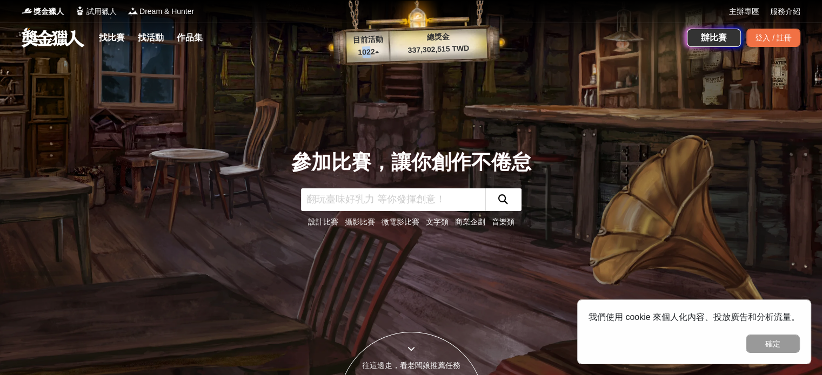
click at [364, 54] on p "1022 ▴" at bounding box center [368, 52] width 44 height 13
drag, startPoint x: 380, startPoint y: 79, endPoint x: 387, endPoint y: 75, distance: 8.0
click at [382, 83] on div "參加比賽，讓你創作不倦怠 設計比賽 攝影比賽 微電影比賽 文字類 商業企劃 音樂類" at bounding box center [411, 187] width 713 height 375
drag, startPoint x: 406, startPoint y: 49, endPoint x: 486, endPoint y: 58, distance: 81.1
click at [486, 58] on div "目前活動 1022 ▴ 總獎金 337,302,515 TWD" at bounding box center [417, 33] width 184 height 66
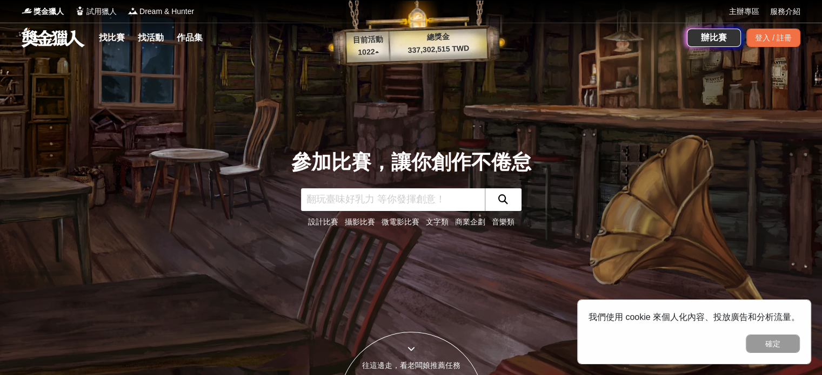
drag, startPoint x: 495, startPoint y: 93, endPoint x: 495, endPoint y: 84, distance: 9.2
click at [495, 90] on div "參加比賽，讓你創作不倦怠 設計比賽 攝影比賽 微電影比賽 文字類 商業企劃 音樂類" at bounding box center [411, 187] width 713 height 375
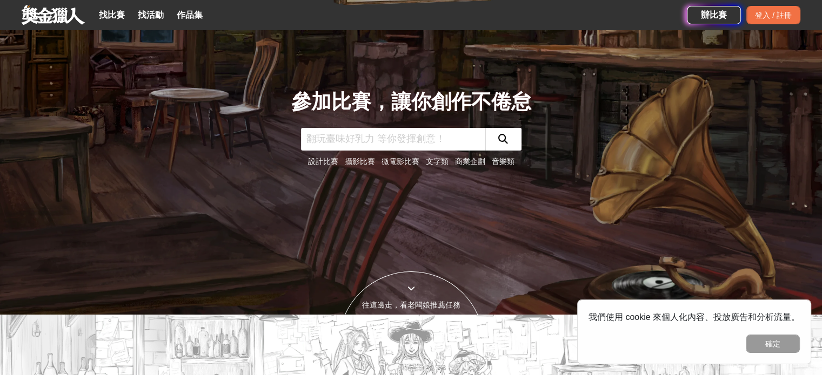
scroll to position [54, 0]
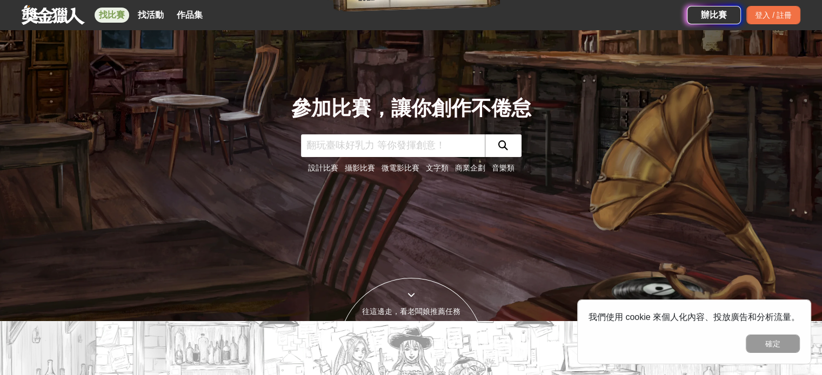
click at [118, 15] on link "找比賽" at bounding box center [112, 15] width 35 height 15
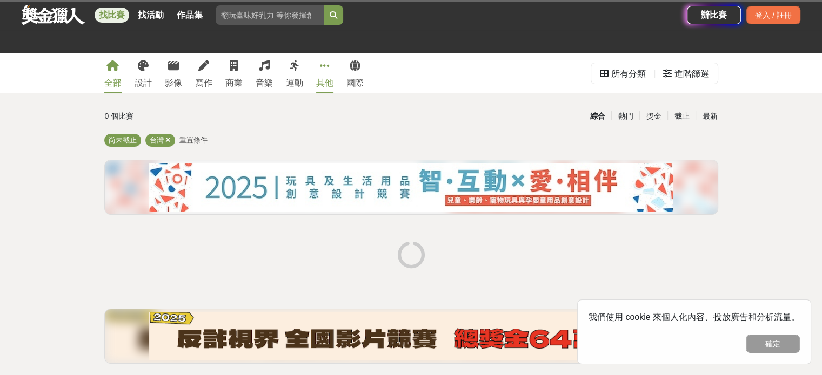
click at [326, 75] on link "其他" at bounding box center [324, 73] width 17 height 41
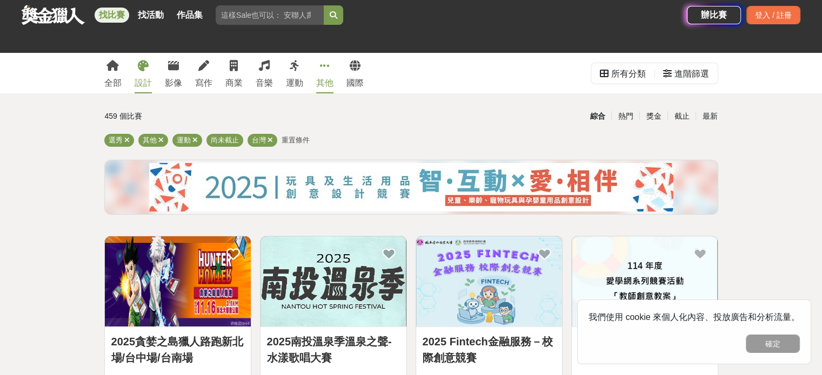
click at [145, 78] on div "設計" at bounding box center [143, 83] width 17 height 13
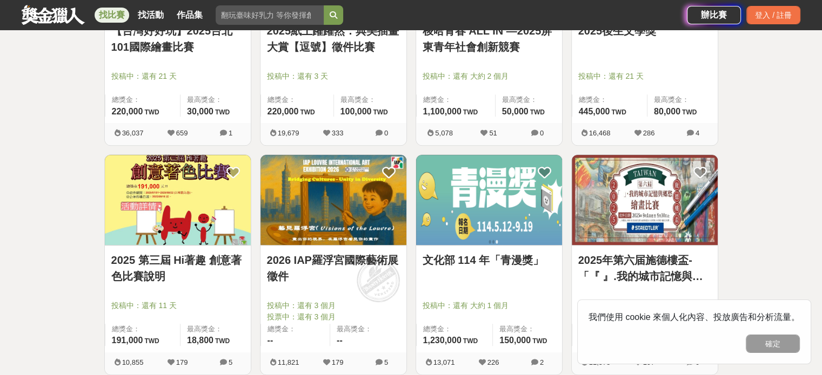
scroll to position [756, 0]
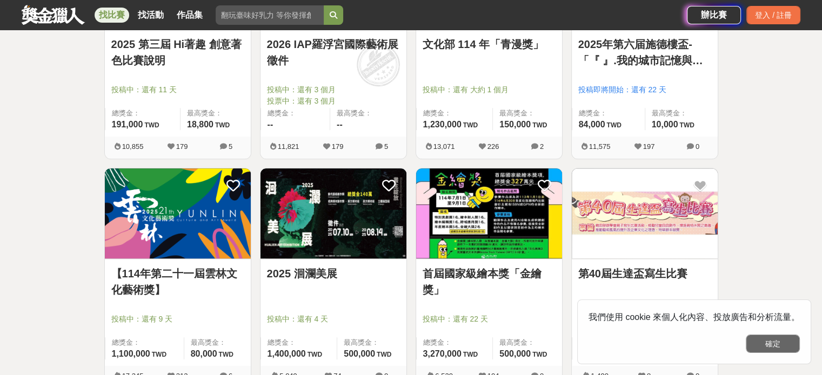
click at [774, 347] on button "確定" at bounding box center [773, 344] width 54 height 18
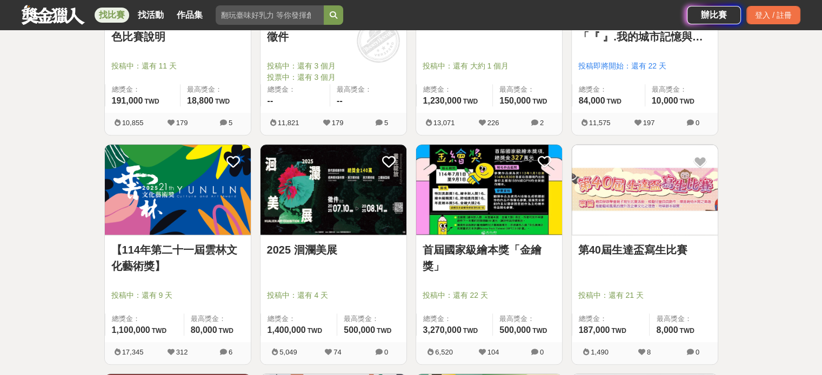
scroll to position [864, 0]
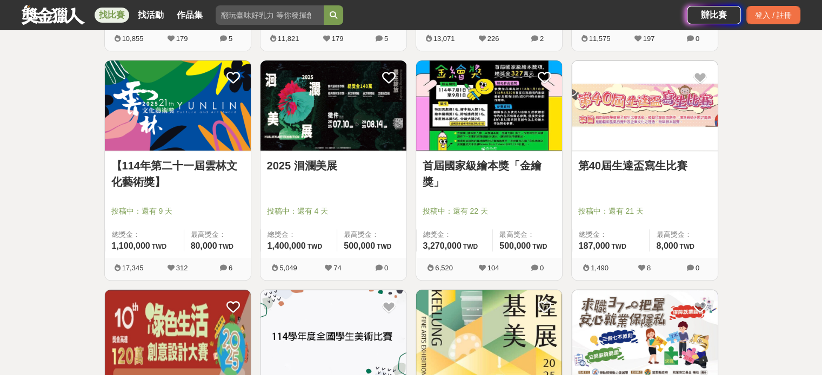
click at [186, 119] on img at bounding box center [178, 106] width 146 height 90
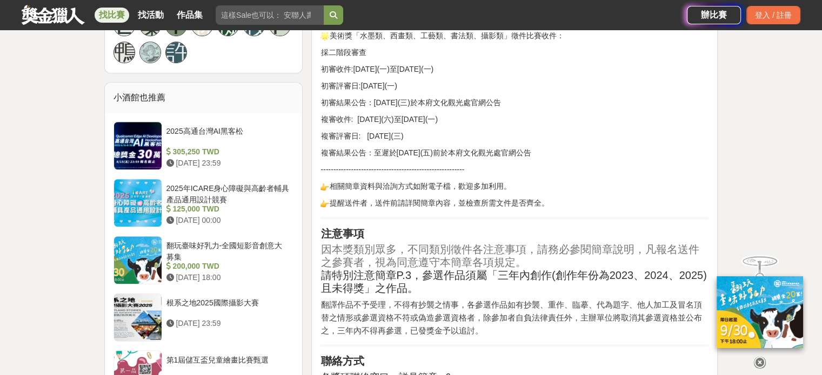
scroll to position [810, 0]
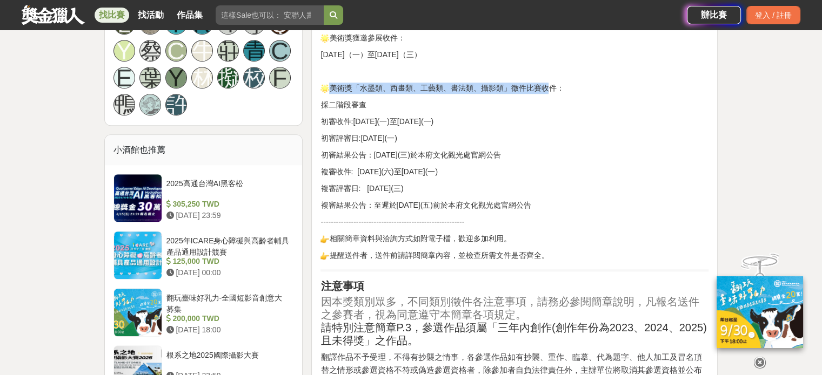
drag, startPoint x: 323, startPoint y: 86, endPoint x: 538, endPoint y: 91, distance: 215.6
click at [538, 91] on p "美術獎「水墨類、西畫類、工藝類、書法類、攝影類」徵件比賽收件：" at bounding box center [514, 88] width 388 height 11
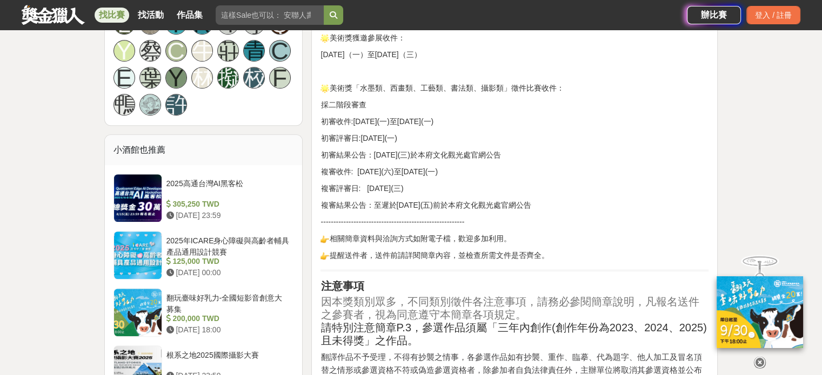
click at [578, 169] on p "複審收件: [DATE](六)至[DATE](一)" at bounding box center [514, 171] width 388 height 11
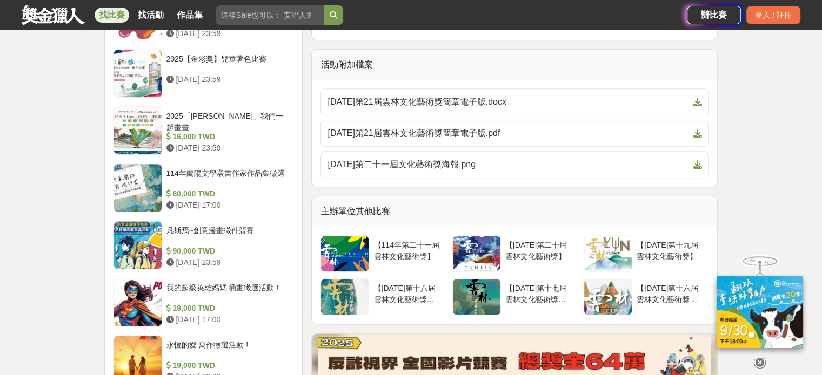
scroll to position [1243, 0]
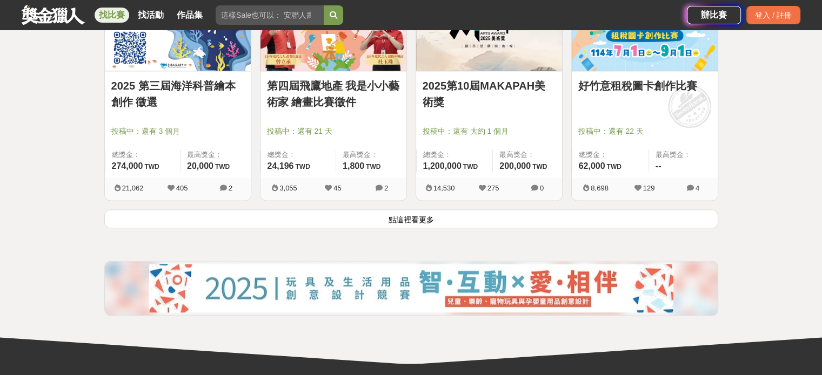
scroll to position [1408, 0]
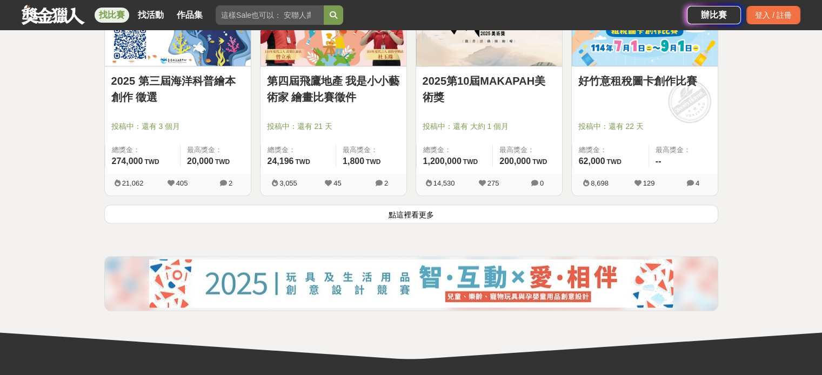
click at [435, 217] on button "點這裡看更多" at bounding box center [411, 214] width 614 height 19
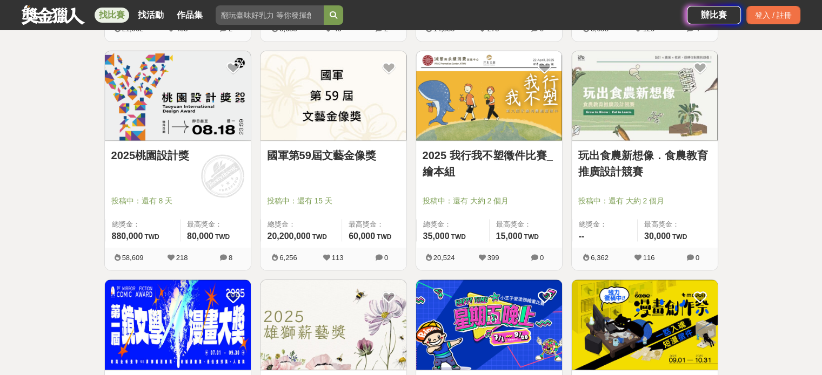
scroll to position [1570, 0]
